Goal: Navigation & Orientation: Find specific page/section

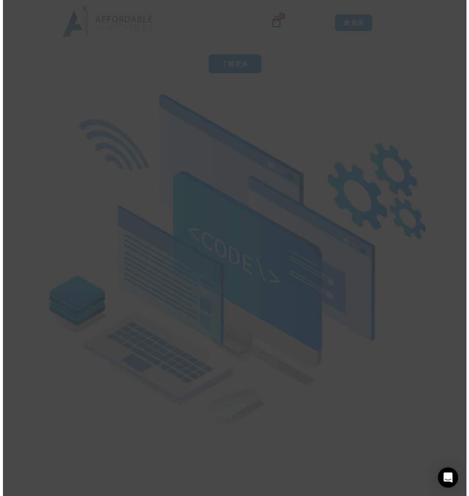
scroll to position [1953, 0]
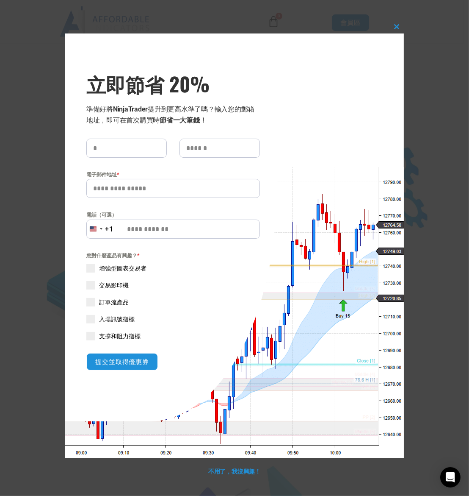
click at [425, 91] on div "關閉此模組 立即節省 20% 準備好將 NinjaTrader 提升到更高水準了嗎？輸入您的郵箱地址，即可 在首次購買時 節省一大筆錢！ 電子郵件地址 * 電…" at bounding box center [234, 248] width 469 height 496
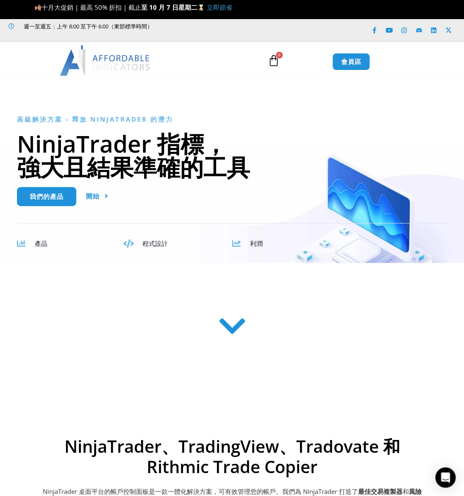
click at [233, 327] on icon at bounding box center [232, 326] width 30 height 30
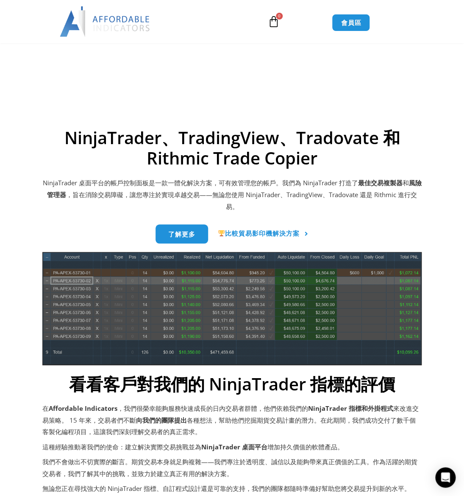
scroll to position [332, 0]
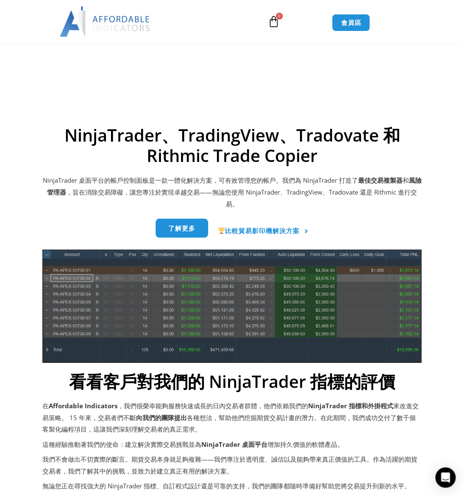
click at [169, 231] on font "了解更多" at bounding box center [181, 227] width 27 height 8
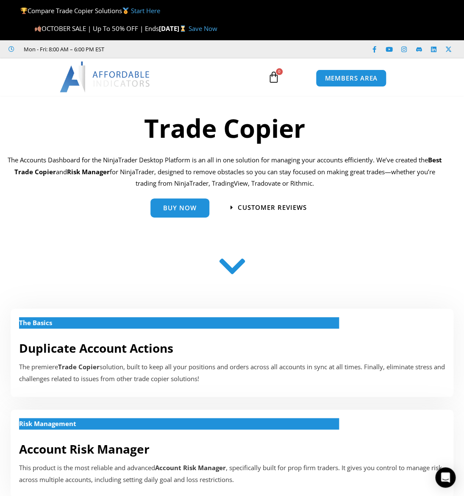
click at [231, 262] on icon at bounding box center [232, 266] width 30 height 30
click at [114, 76] on img at bounding box center [105, 76] width 91 height 30
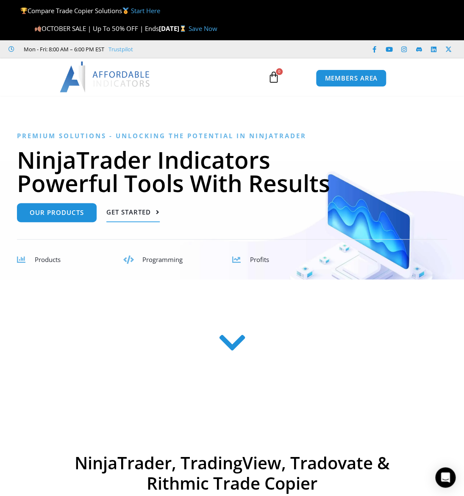
click at [135, 211] on span "Get Started" at bounding box center [128, 212] width 44 height 6
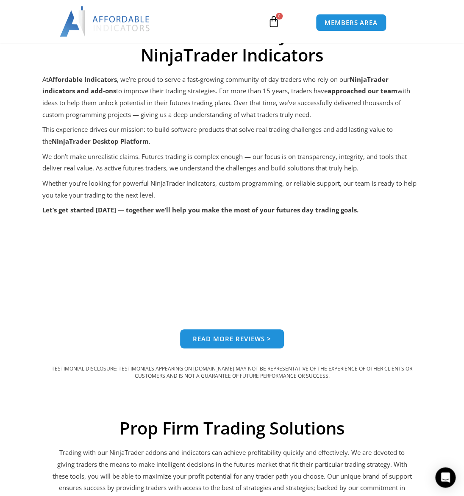
scroll to position [866, 0]
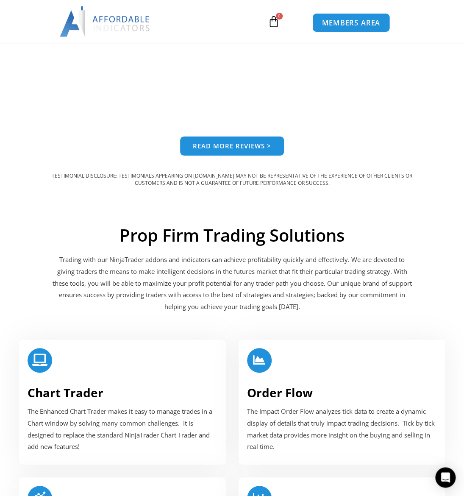
click at [337, 30] on link "MEMBERS AREA" at bounding box center [351, 22] width 78 height 19
click at [339, 21] on span "MEMBERS AREA" at bounding box center [351, 22] width 58 height 7
